Goal: Complete application form: Complete application form

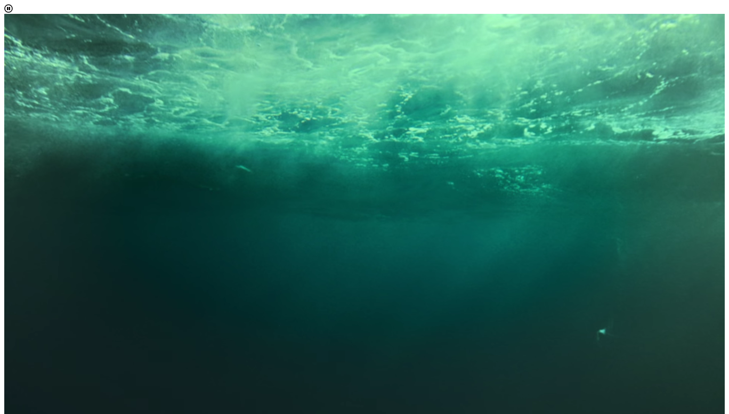
scroll to position [6, 46]
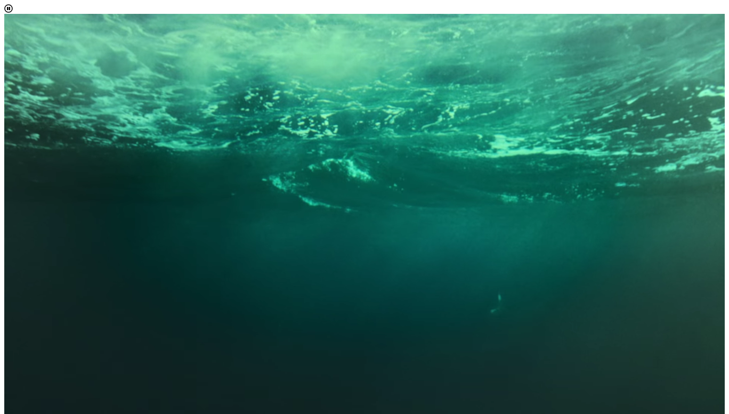
select select "[object Object]"
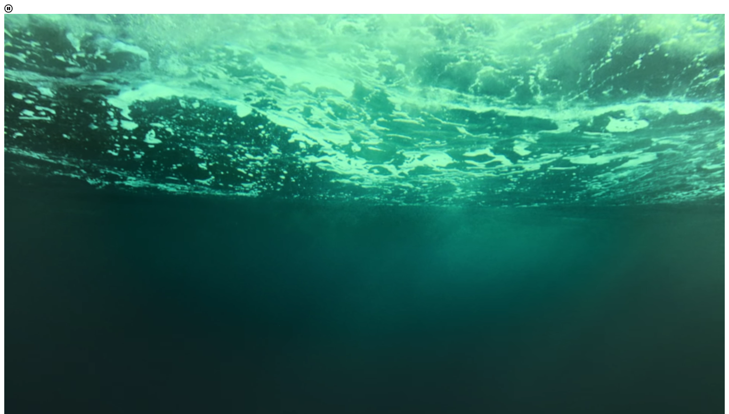
scroll to position [126, 0]
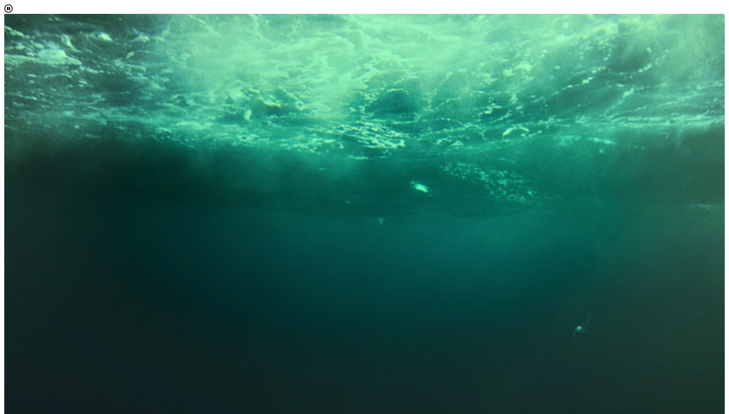
scroll to position [65, 0]
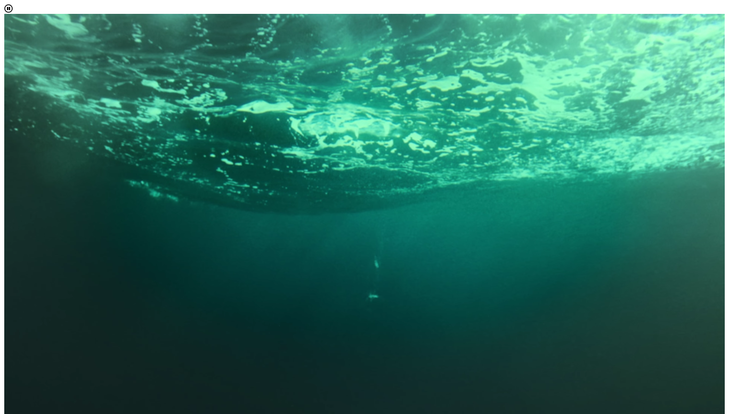
scroll to position [53, 0]
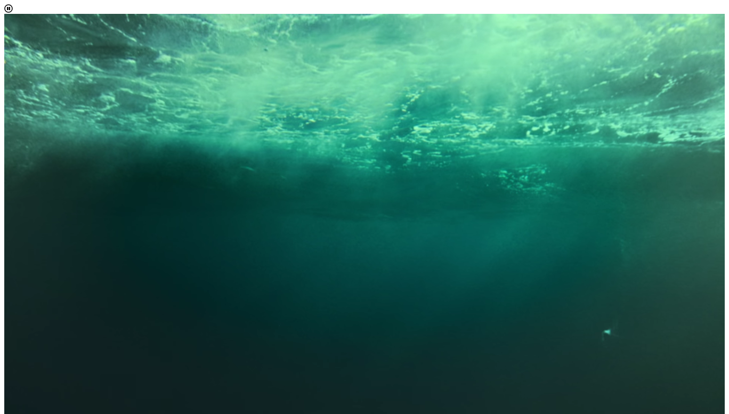
scroll to position [285, 0]
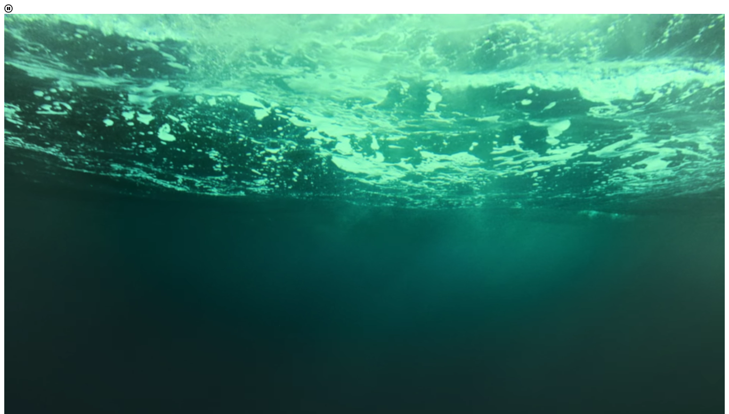
scroll to position [551, 0]
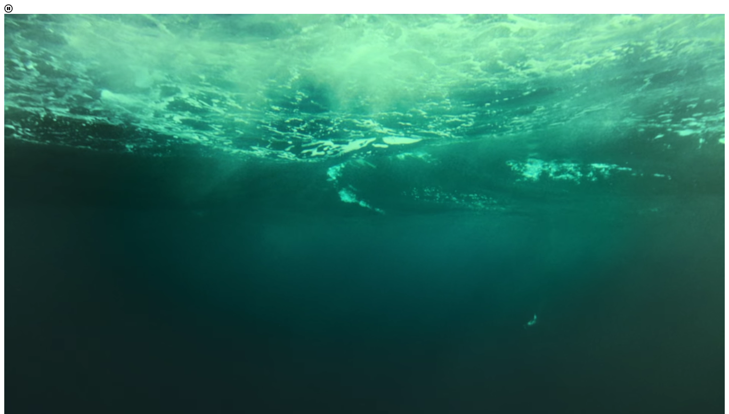
scroll to position [244, 0]
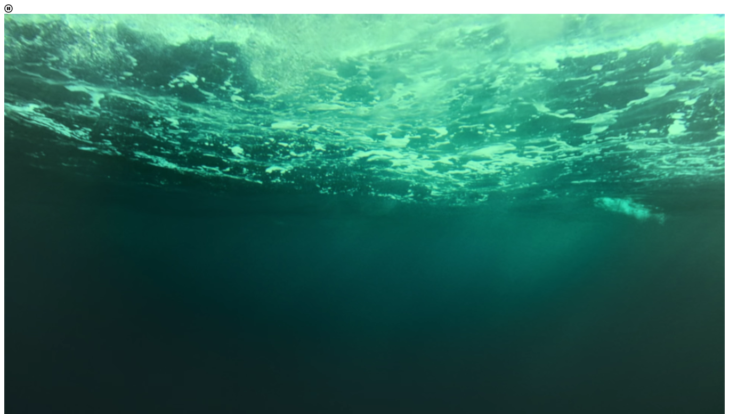
scroll to position [718, 0]
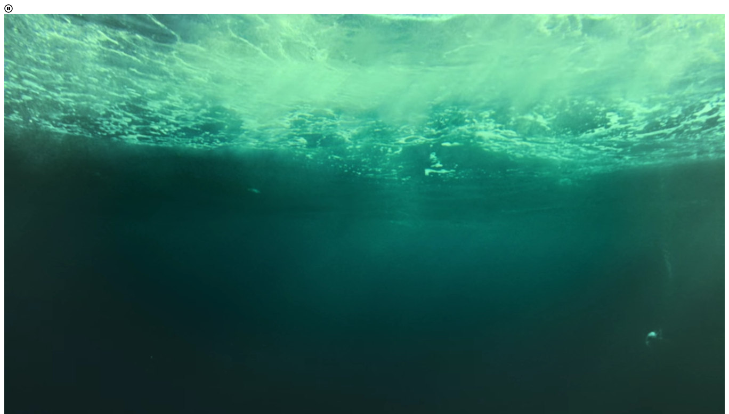
scroll to position [244, 0]
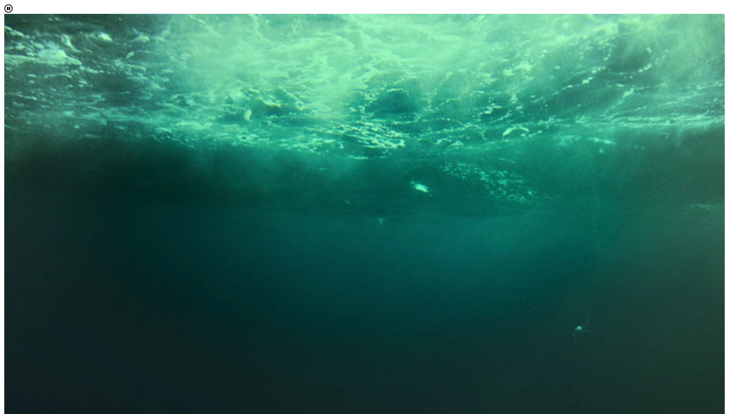
scroll to position [62, 0]
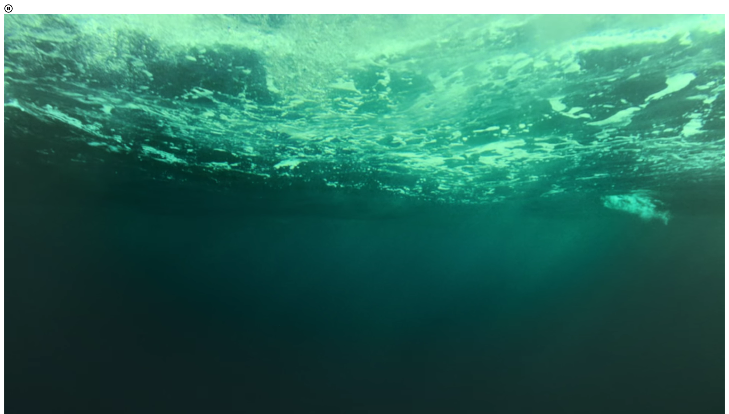
scroll to position [728, 0]
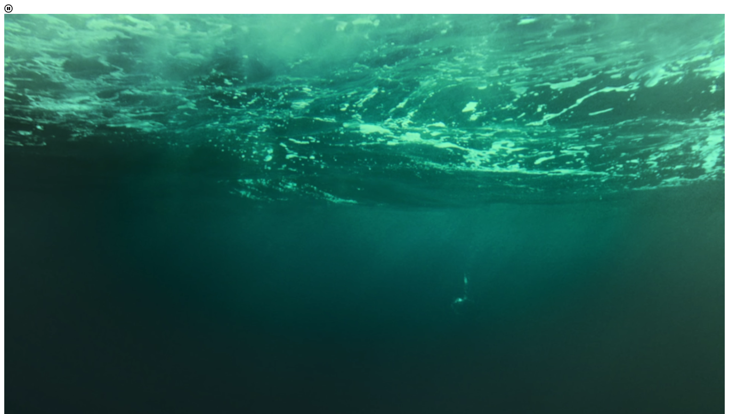
scroll to position [118, 0]
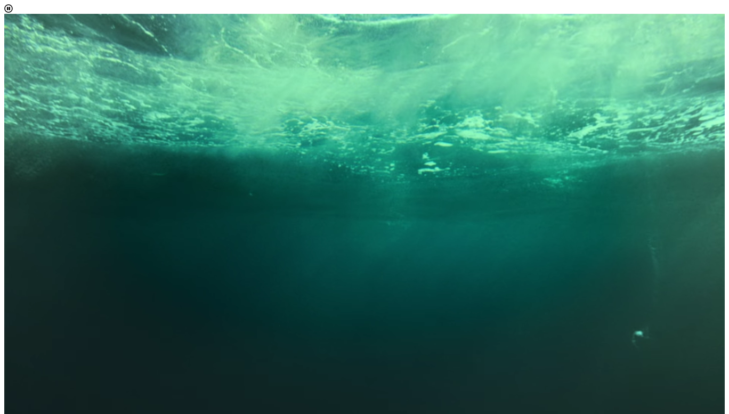
scroll to position [707, 0]
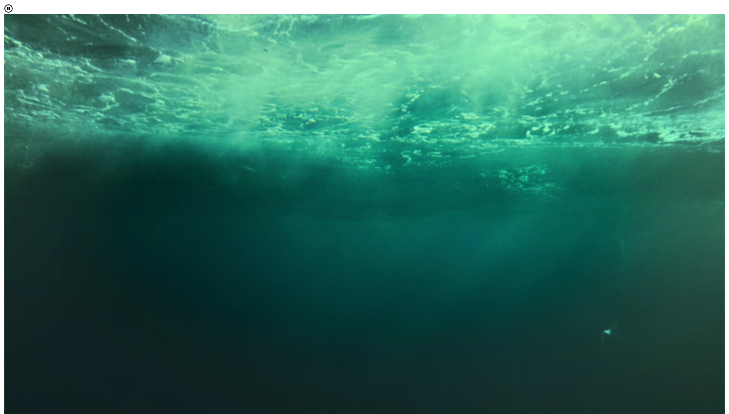
scroll to position [118, 0]
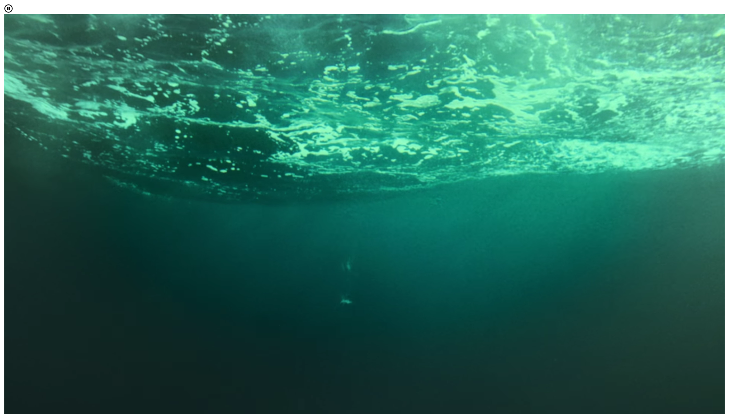
scroll to position [0, 0]
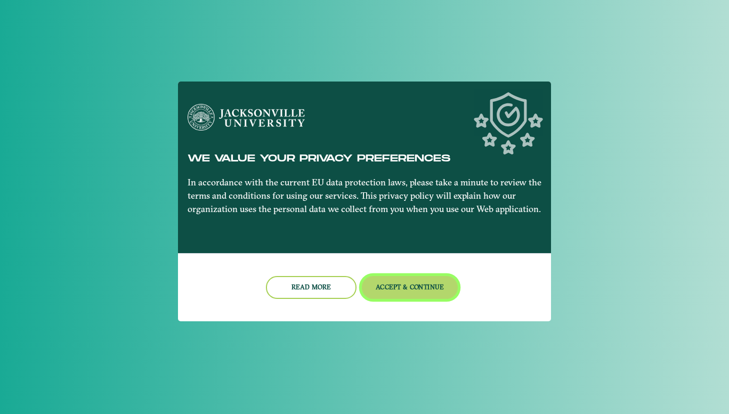
click at [414, 285] on button "Accept & Continue" at bounding box center [410, 287] width 96 height 23
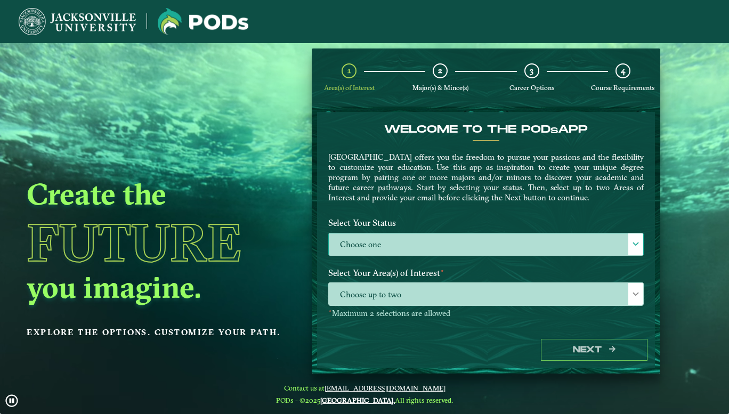
click at [488, 233] on label "Choose one" at bounding box center [486, 244] width 314 height 23
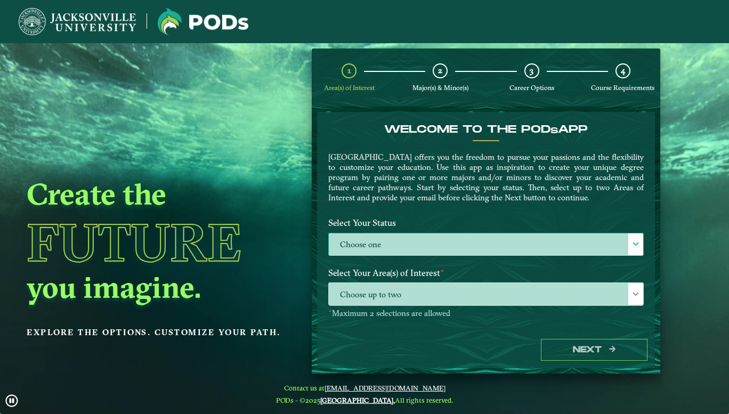
scroll to position [6, 46]
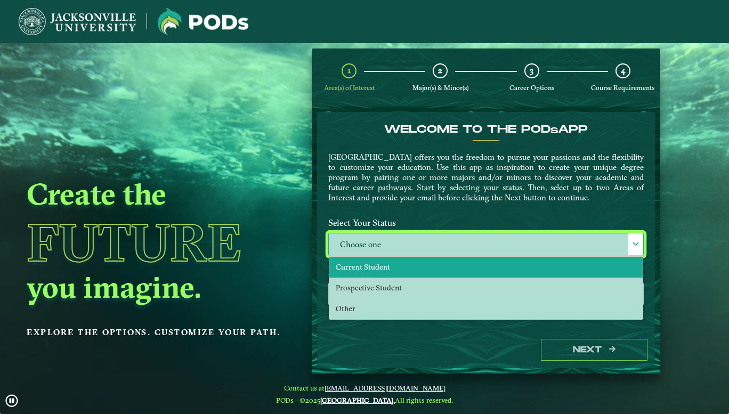
click at [428, 271] on li "Current Student" at bounding box center [485, 267] width 313 height 21
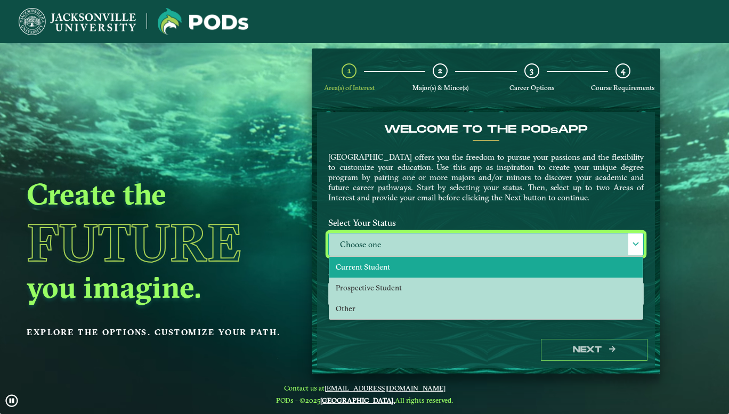
select select "[object Object]"
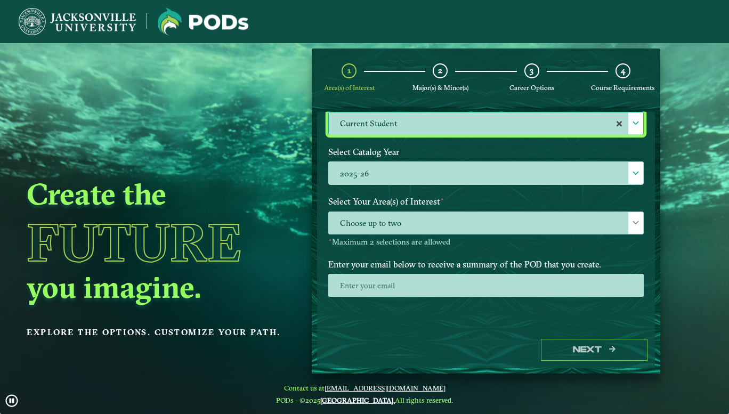
scroll to position [126, 0]
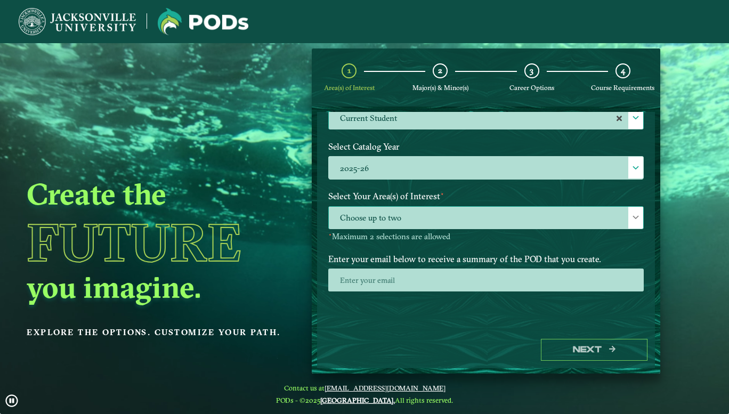
click at [632, 219] on span at bounding box center [635, 217] width 7 height 7
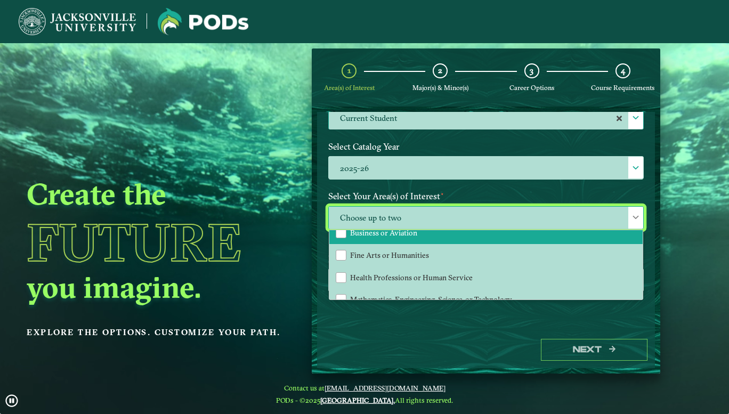
scroll to position [65, 0]
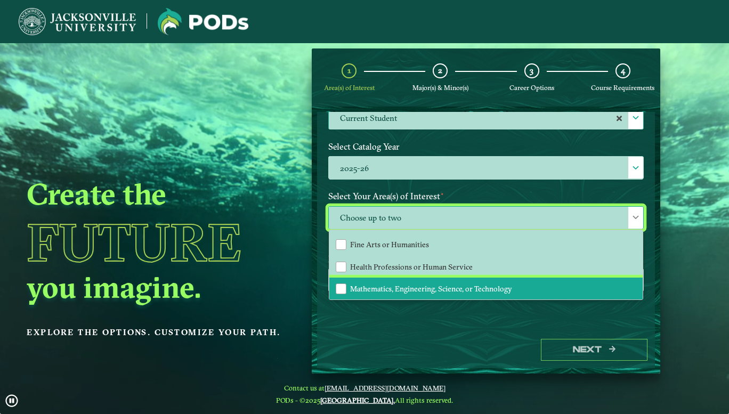
click at [515, 289] on li "Mathematics, Engineering, Science, or Technology" at bounding box center [485, 289] width 313 height 22
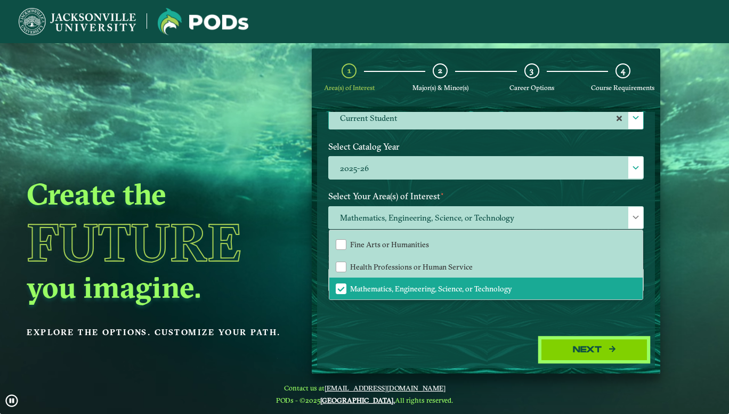
click at [604, 346] on button "Next" at bounding box center [594, 350] width 107 height 22
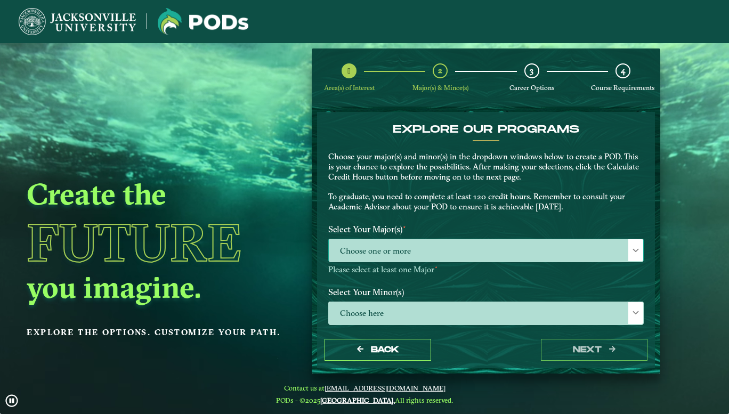
click at [622, 256] on span "Choose one or more" at bounding box center [486, 250] width 314 height 23
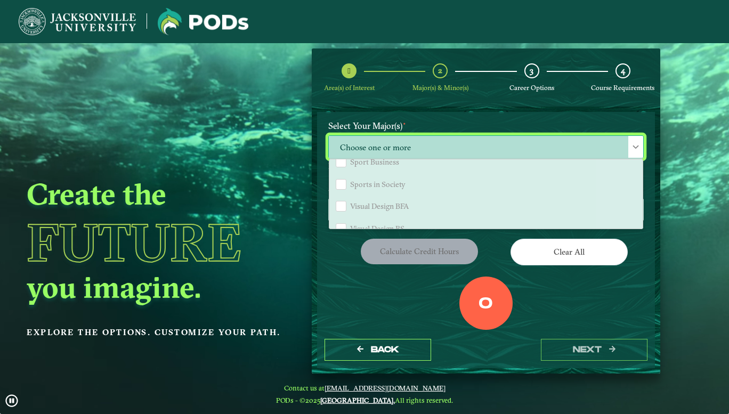
scroll to position [118, 0]
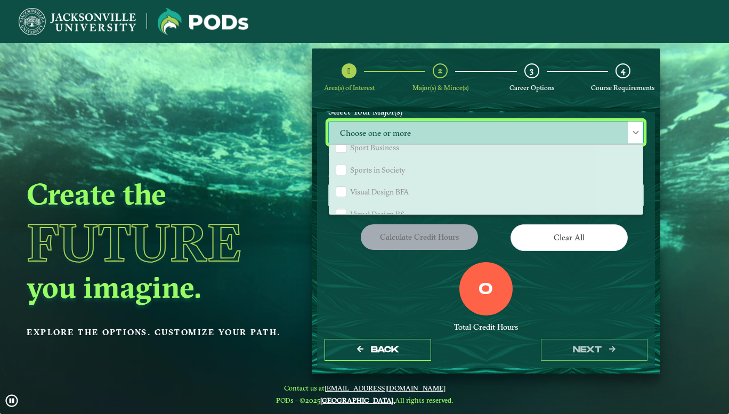
click at [628, 142] on div at bounding box center [635, 133] width 15 height 22
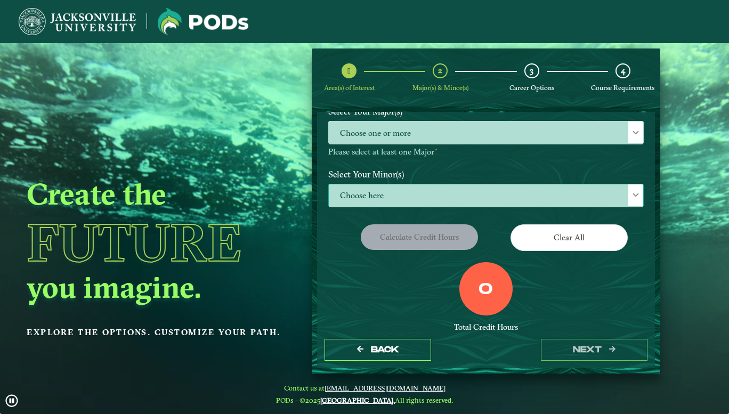
click at [633, 196] on span at bounding box center [635, 194] width 7 height 7
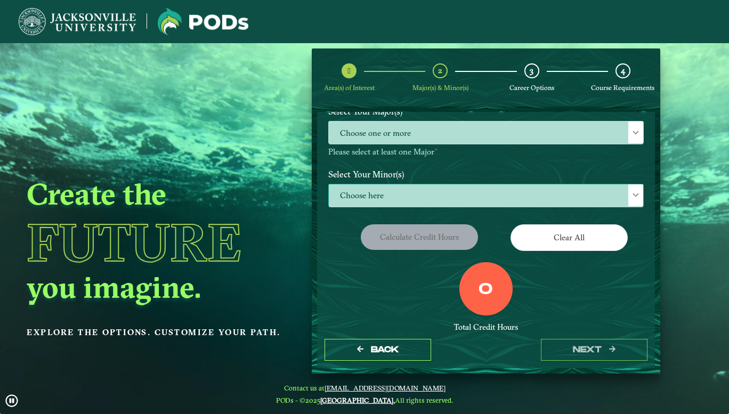
scroll to position [6, 46]
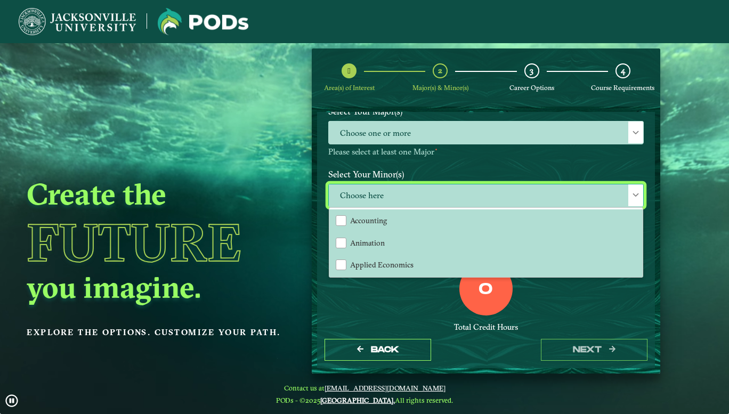
click at [634, 194] on span at bounding box center [635, 194] width 7 height 7
